Goal: Navigation & Orientation: Find specific page/section

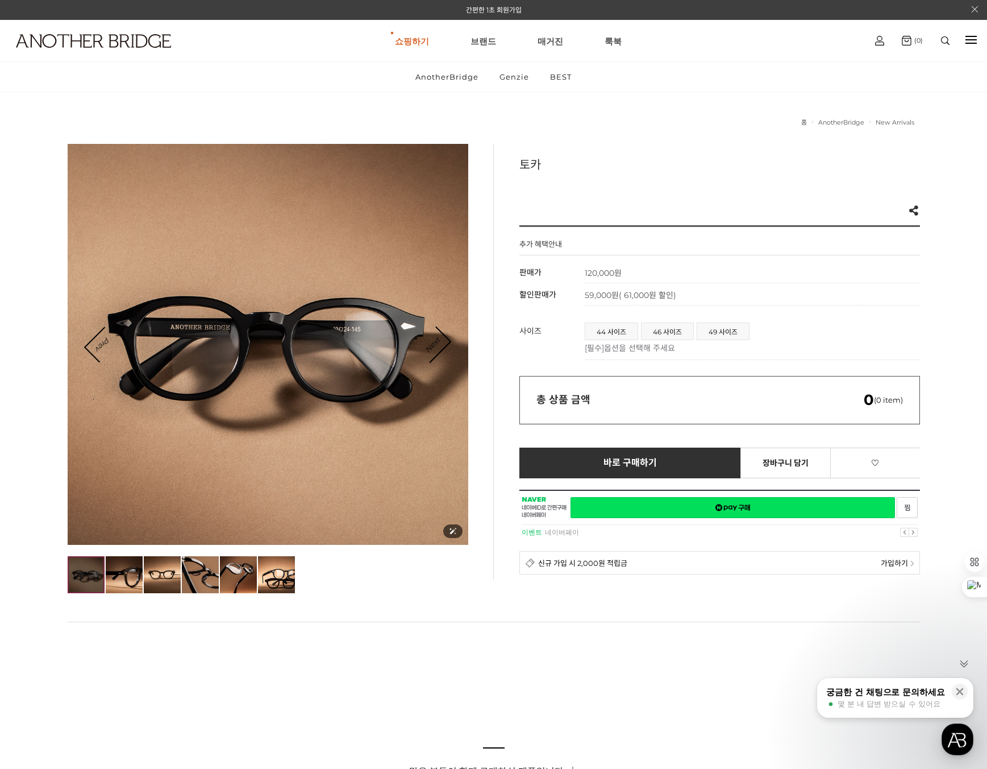
click at [460, 343] on div at bounding box center [268, 344] width 401 height 401
click at [444, 343] on link "Next" at bounding box center [432, 344] width 35 height 35
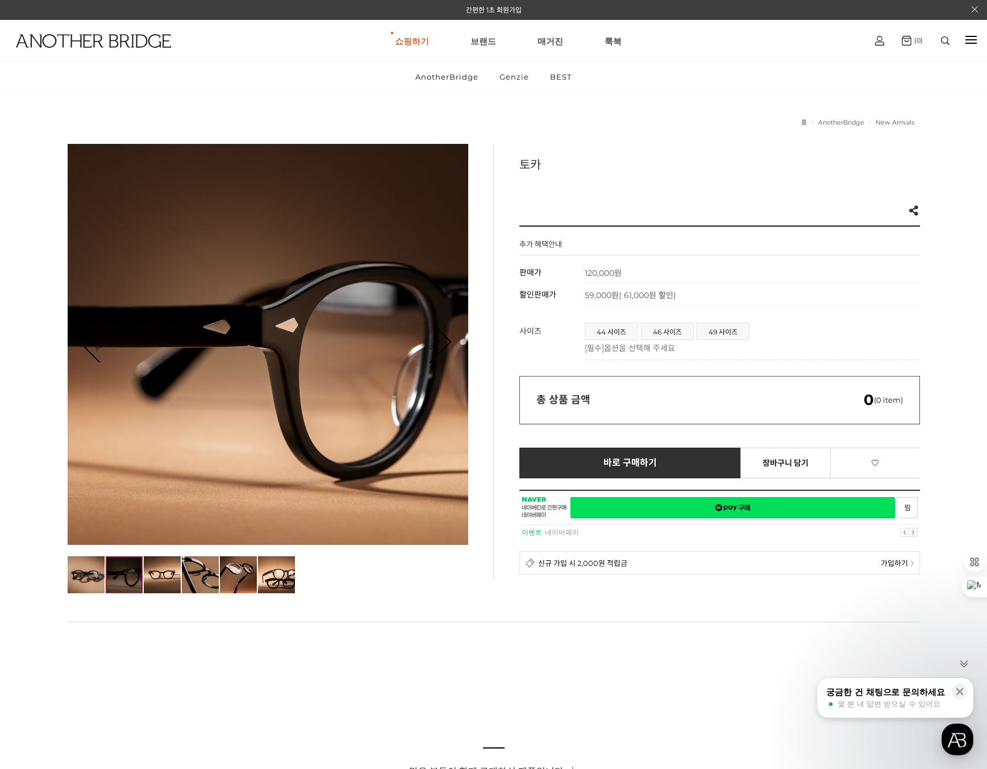
click at [444, 343] on link "Next" at bounding box center [432, 344] width 35 height 35
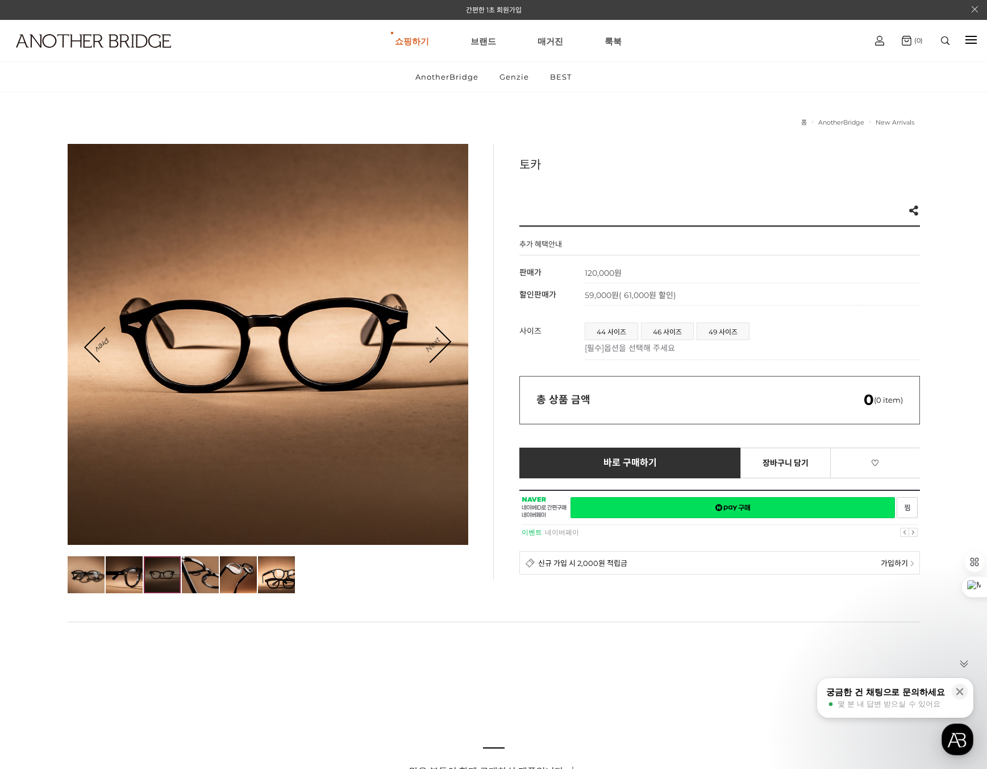
click at [444, 343] on link "Next" at bounding box center [432, 344] width 35 height 35
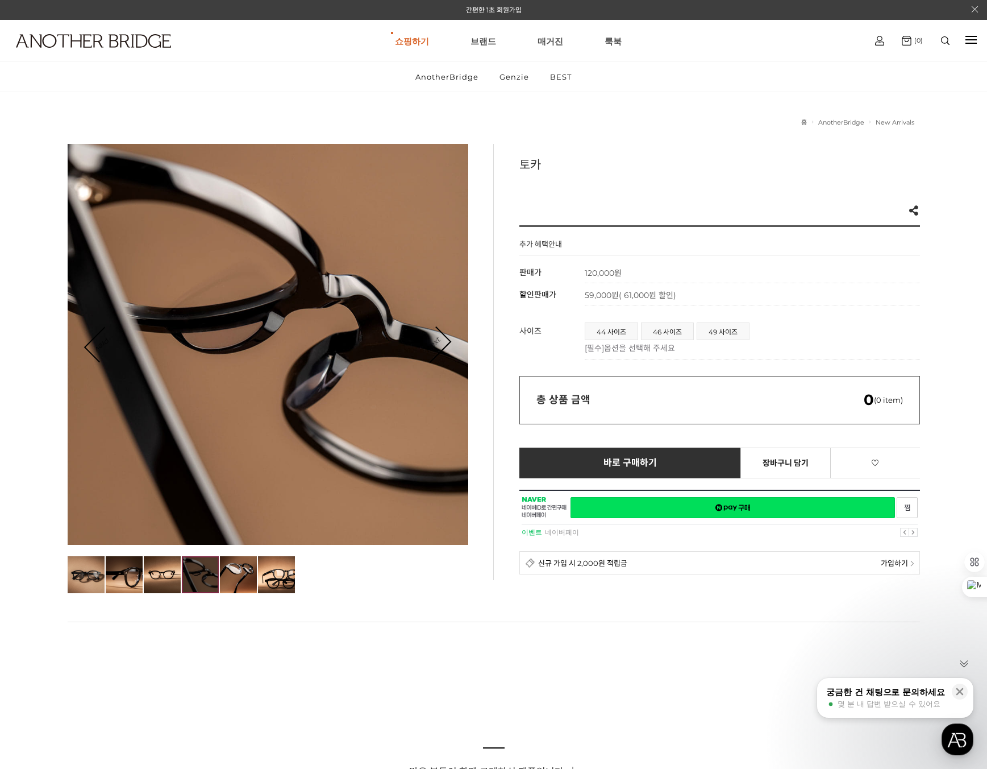
click at [444, 343] on link "Next" at bounding box center [432, 344] width 35 height 35
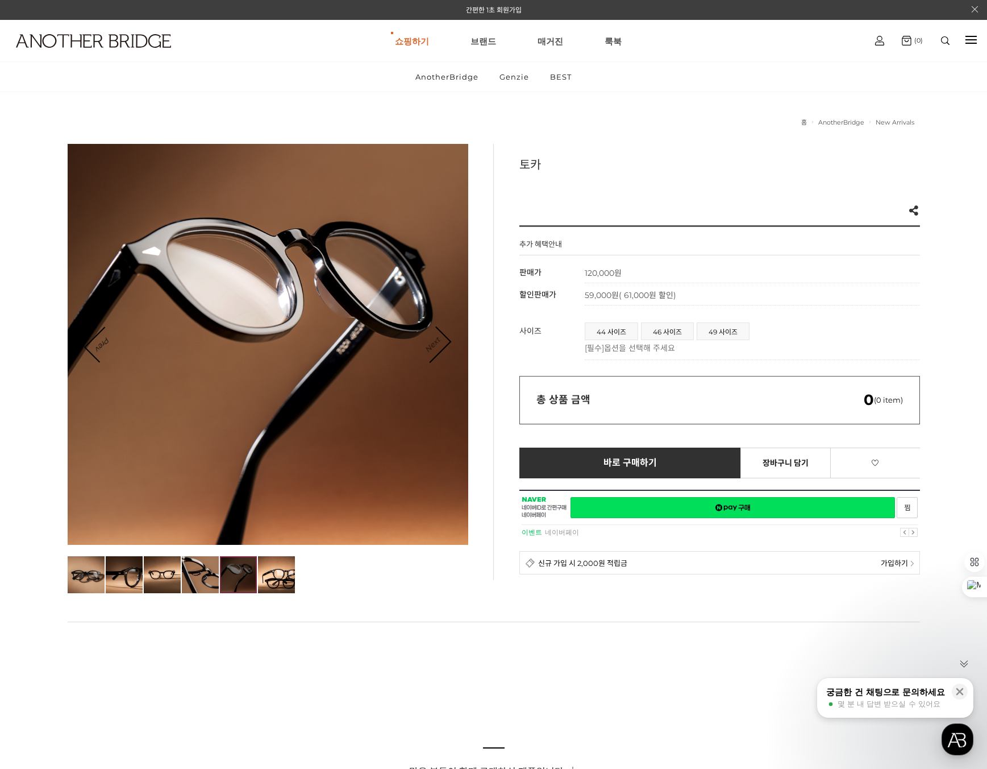
click at [444, 343] on link "Next" at bounding box center [432, 344] width 35 height 35
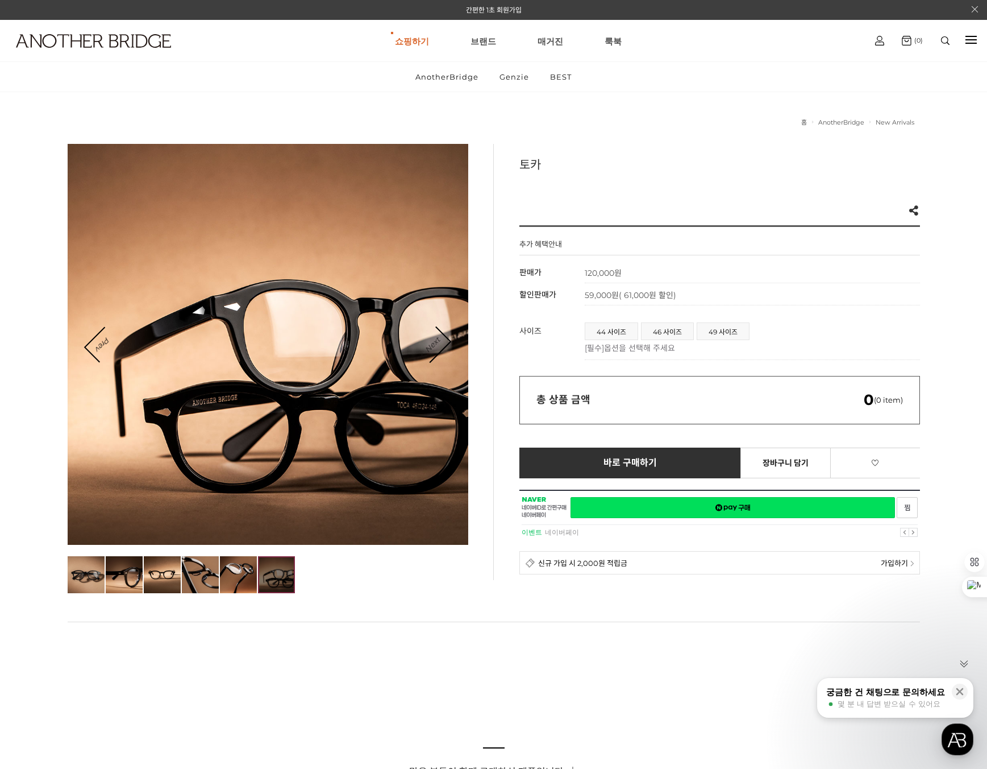
click at [444, 343] on link "Next" at bounding box center [432, 344] width 35 height 35
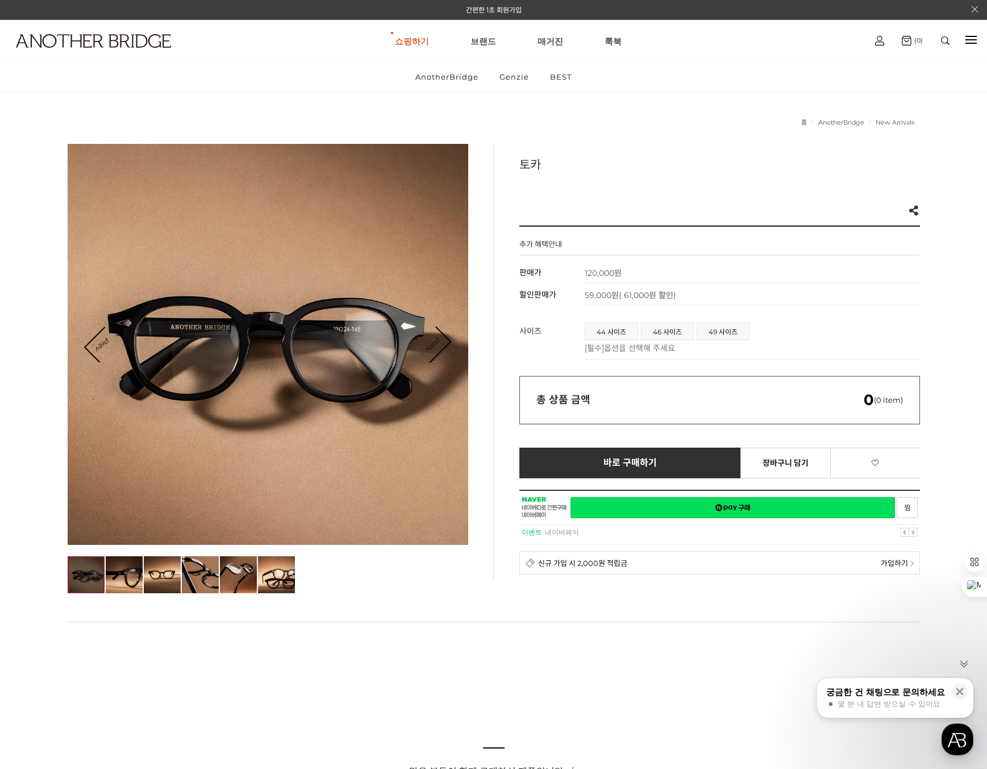
click at [443, 342] on link "Next" at bounding box center [432, 344] width 35 height 35
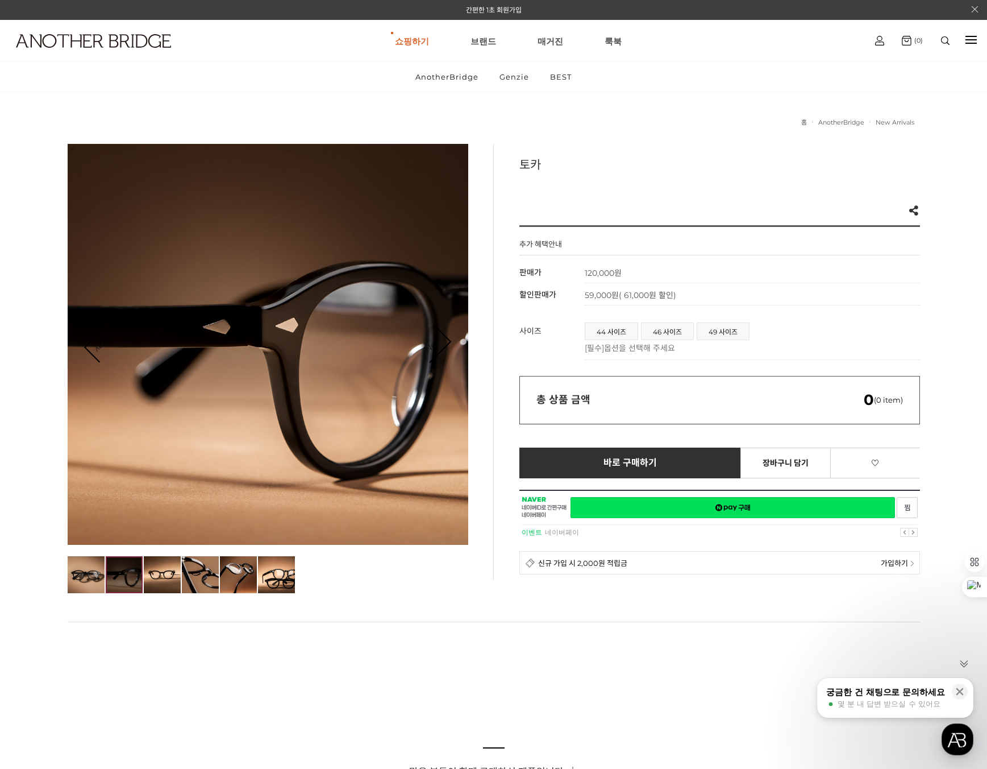
click at [442, 342] on link "Next" at bounding box center [432, 344] width 35 height 35
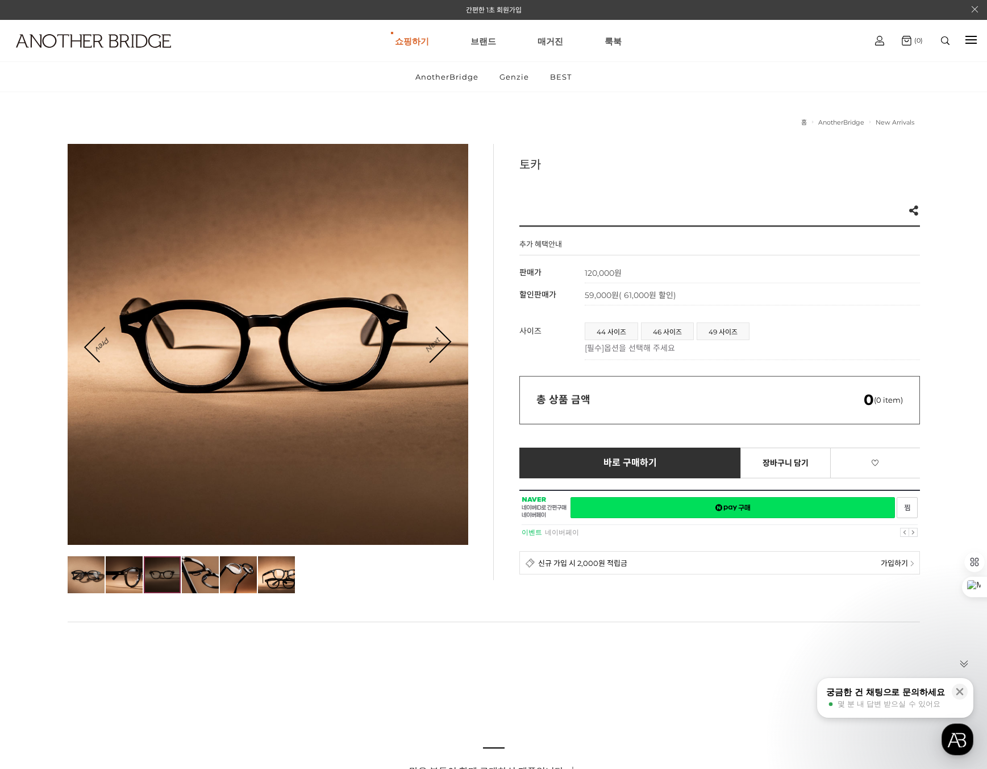
click at [442, 342] on link "Next" at bounding box center [432, 344] width 35 height 35
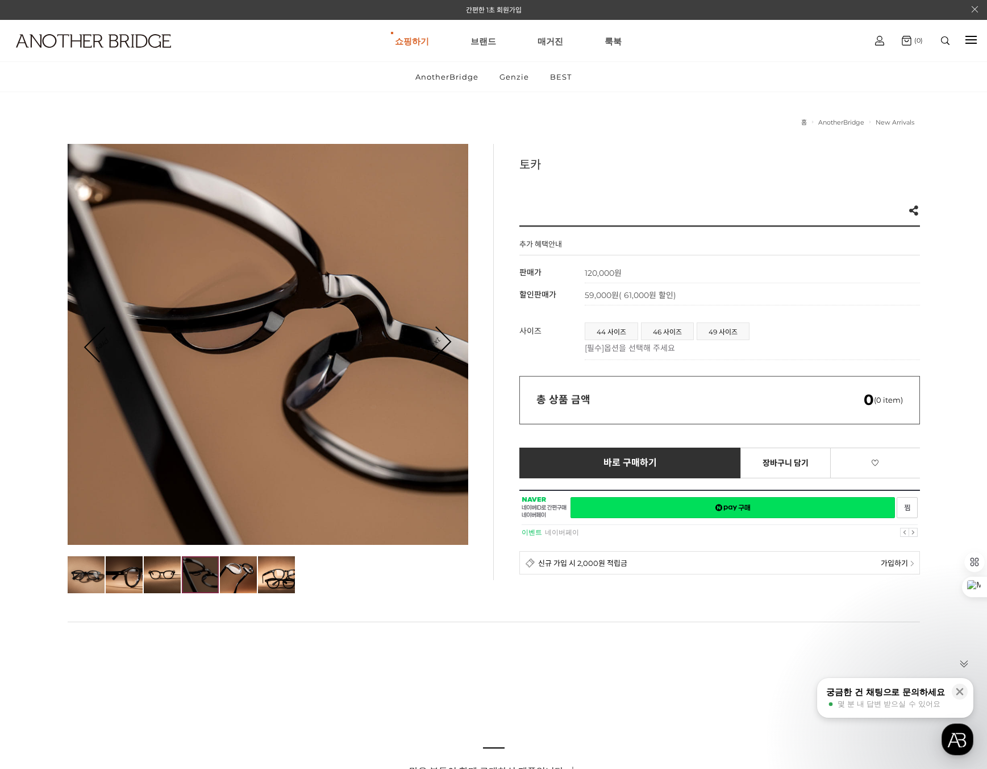
click at [442, 342] on link "Next" at bounding box center [432, 344] width 35 height 35
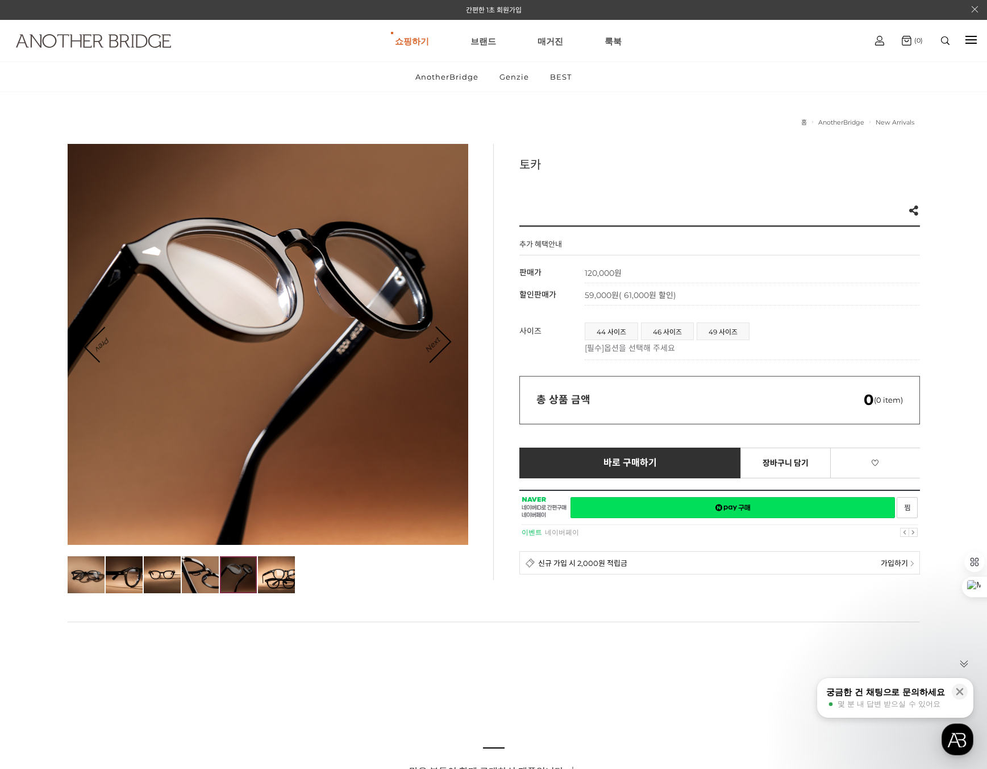
click at [142, 55] on link at bounding box center [80, 55] width 148 height 42
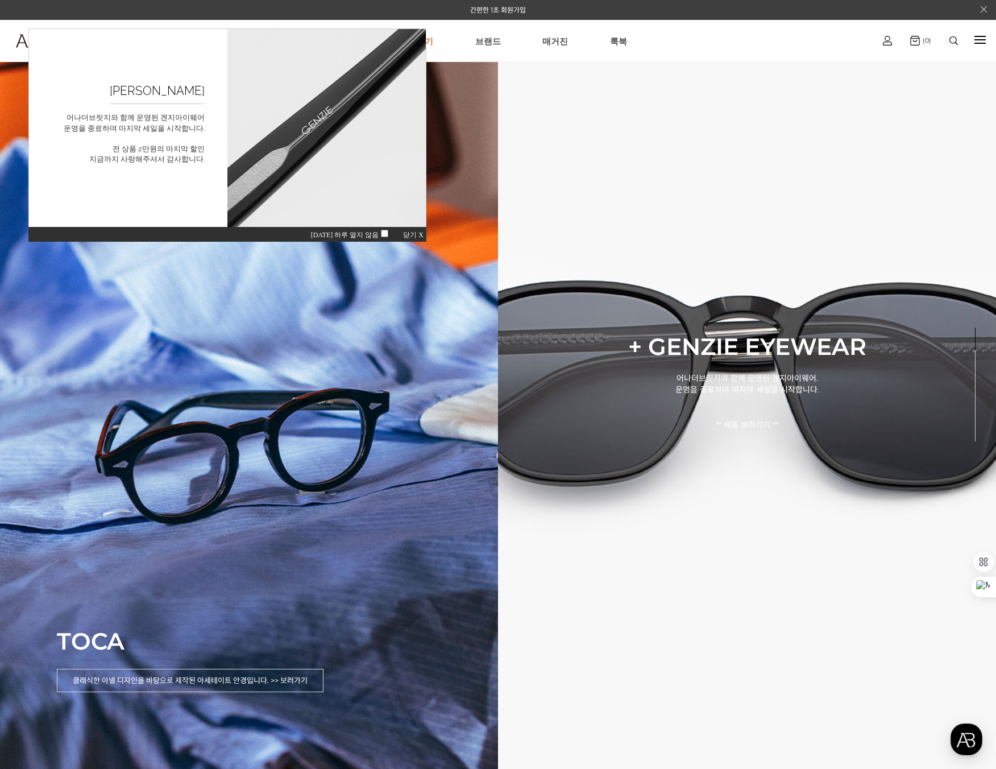
click at [406, 236] on span "닫기 X" at bounding box center [413, 235] width 20 height 8
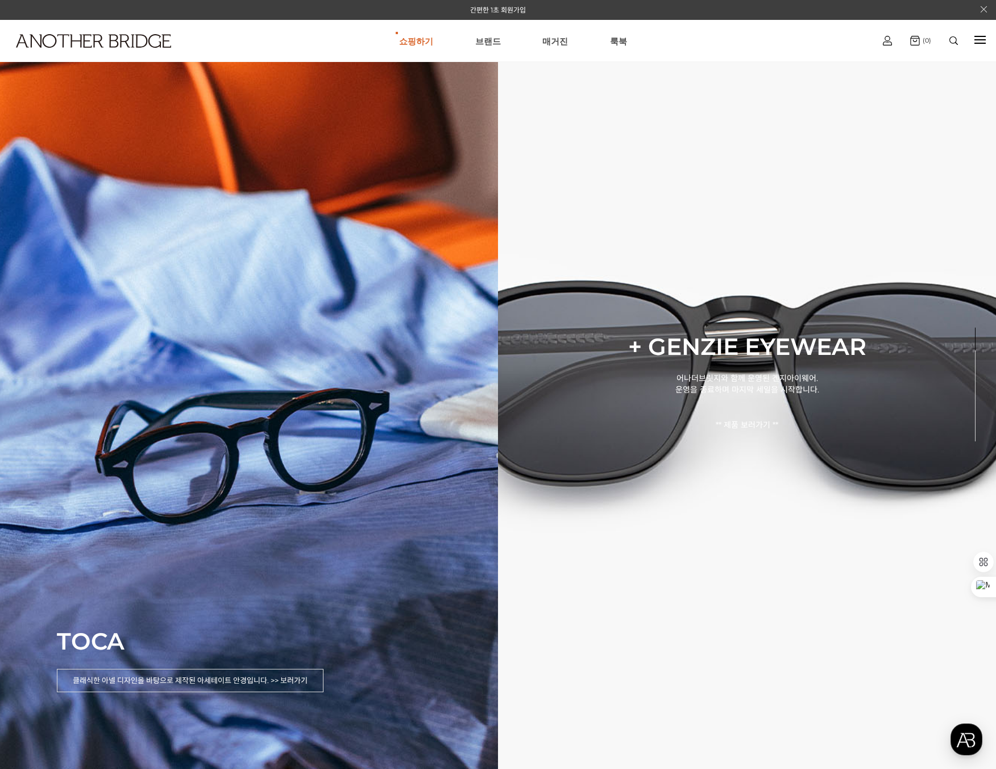
click at [486, 42] on link "브랜드" at bounding box center [488, 40] width 26 height 41
